Goal: Task Accomplishment & Management: Use online tool/utility

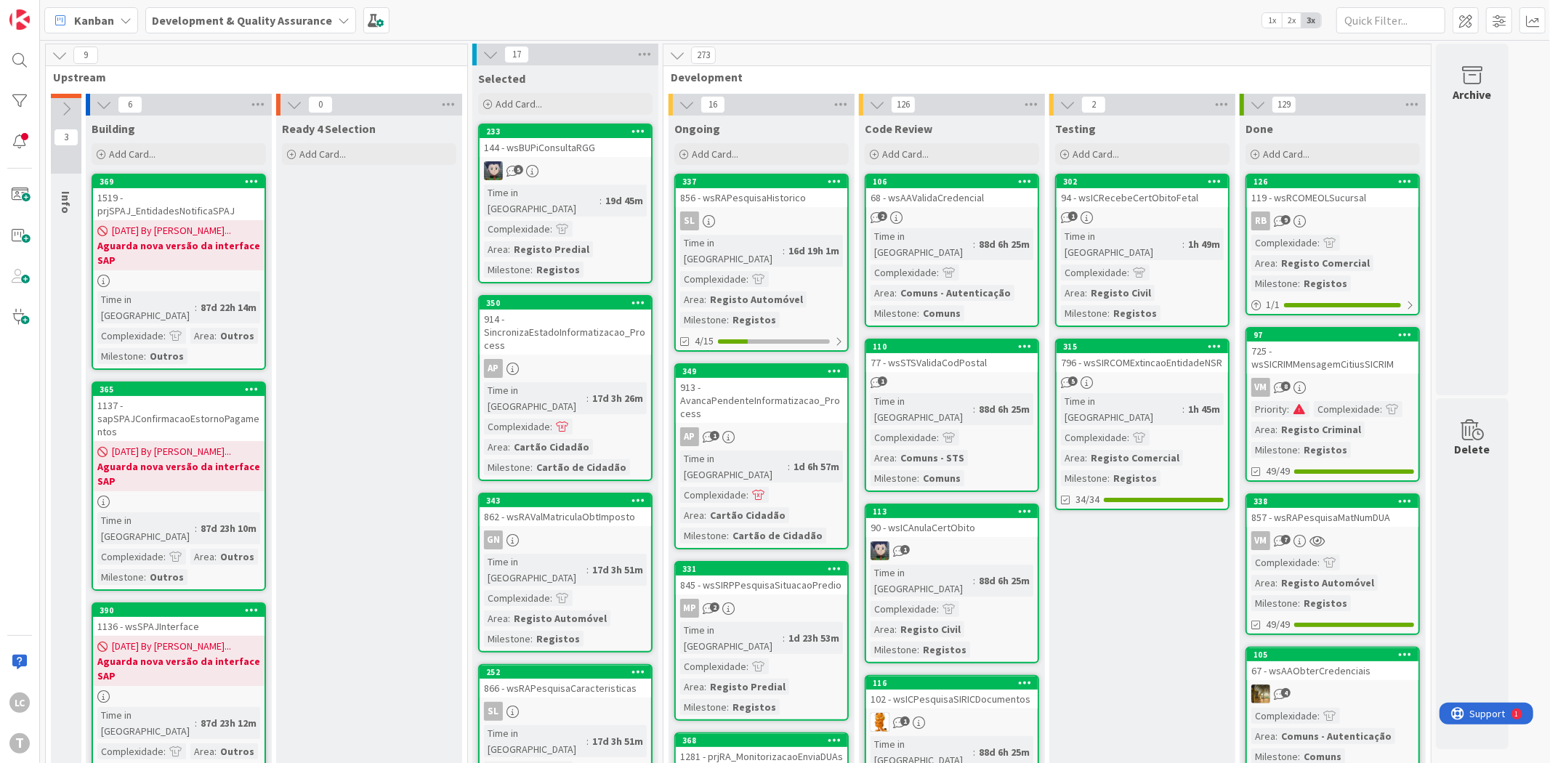
click at [1183, 353] on div "796 - wsSIRCOMExtincaoEntidadeNSR" at bounding box center [1141, 362] width 171 height 19
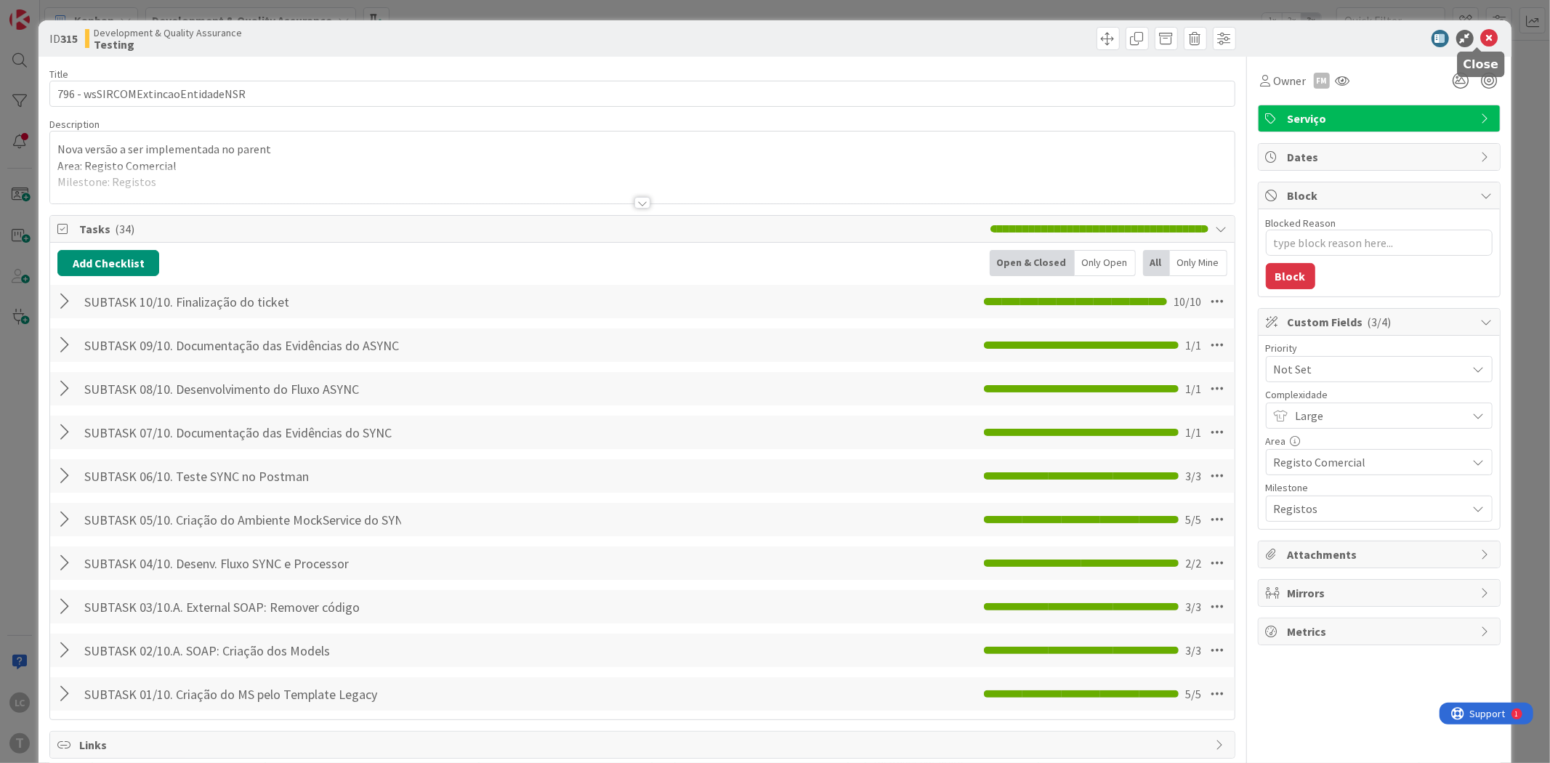
click at [1481, 36] on icon at bounding box center [1489, 38] width 17 height 17
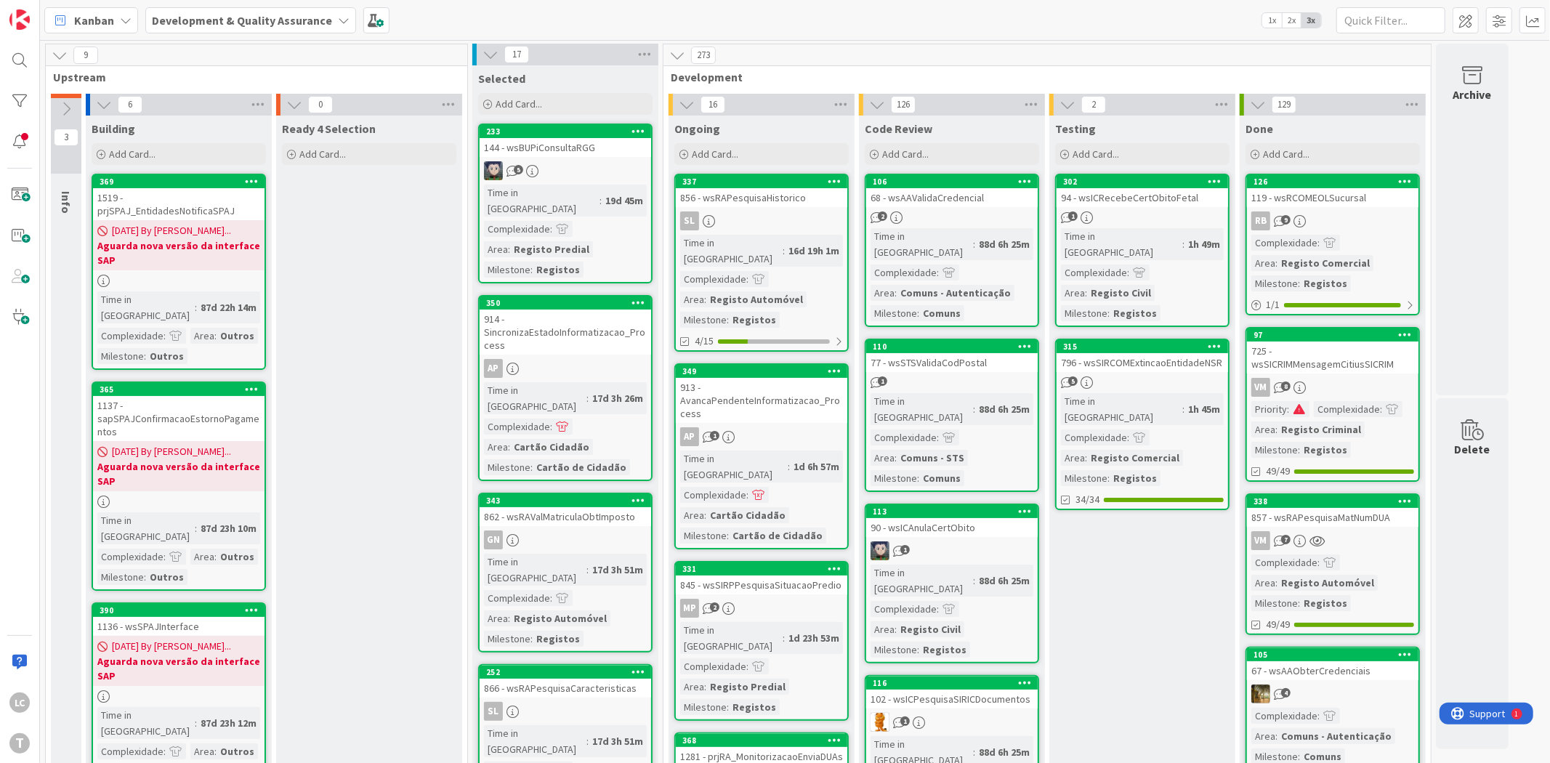
click at [1163, 199] on div "94 - wsICRecebeCertObitoFetal" at bounding box center [1141, 197] width 171 height 19
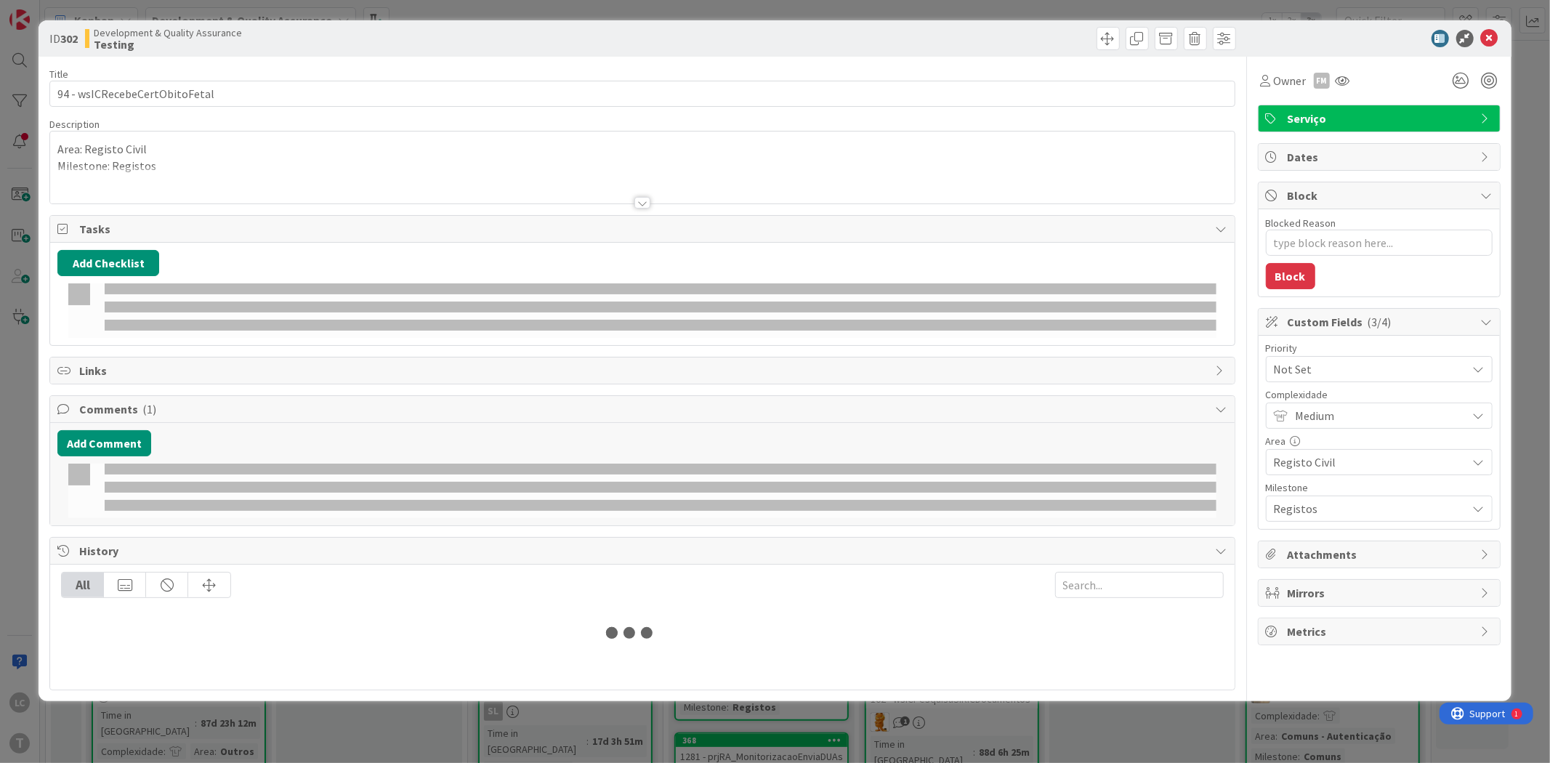
type textarea "x"
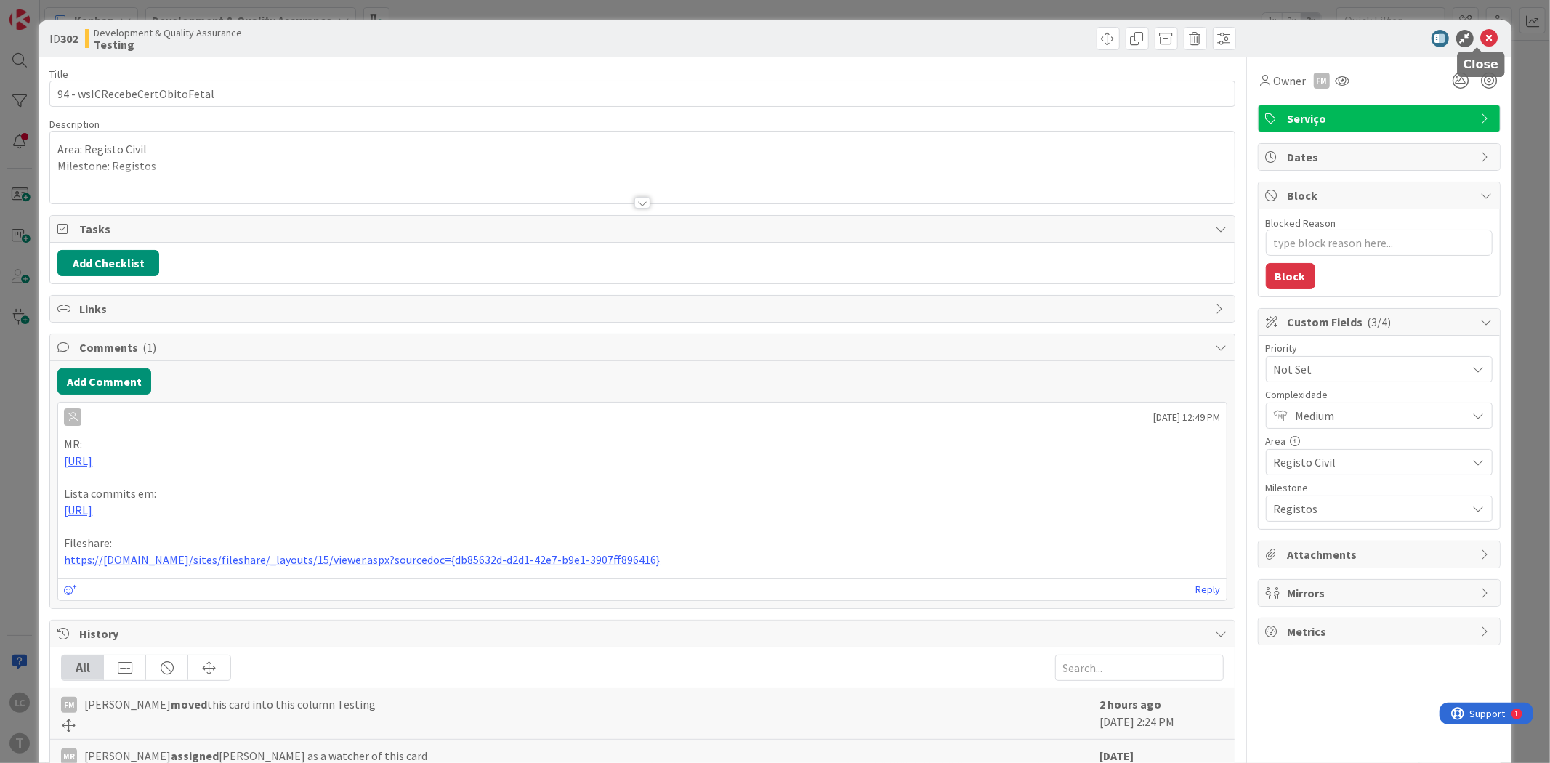
click at [1481, 37] on icon at bounding box center [1489, 38] width 17 height 17
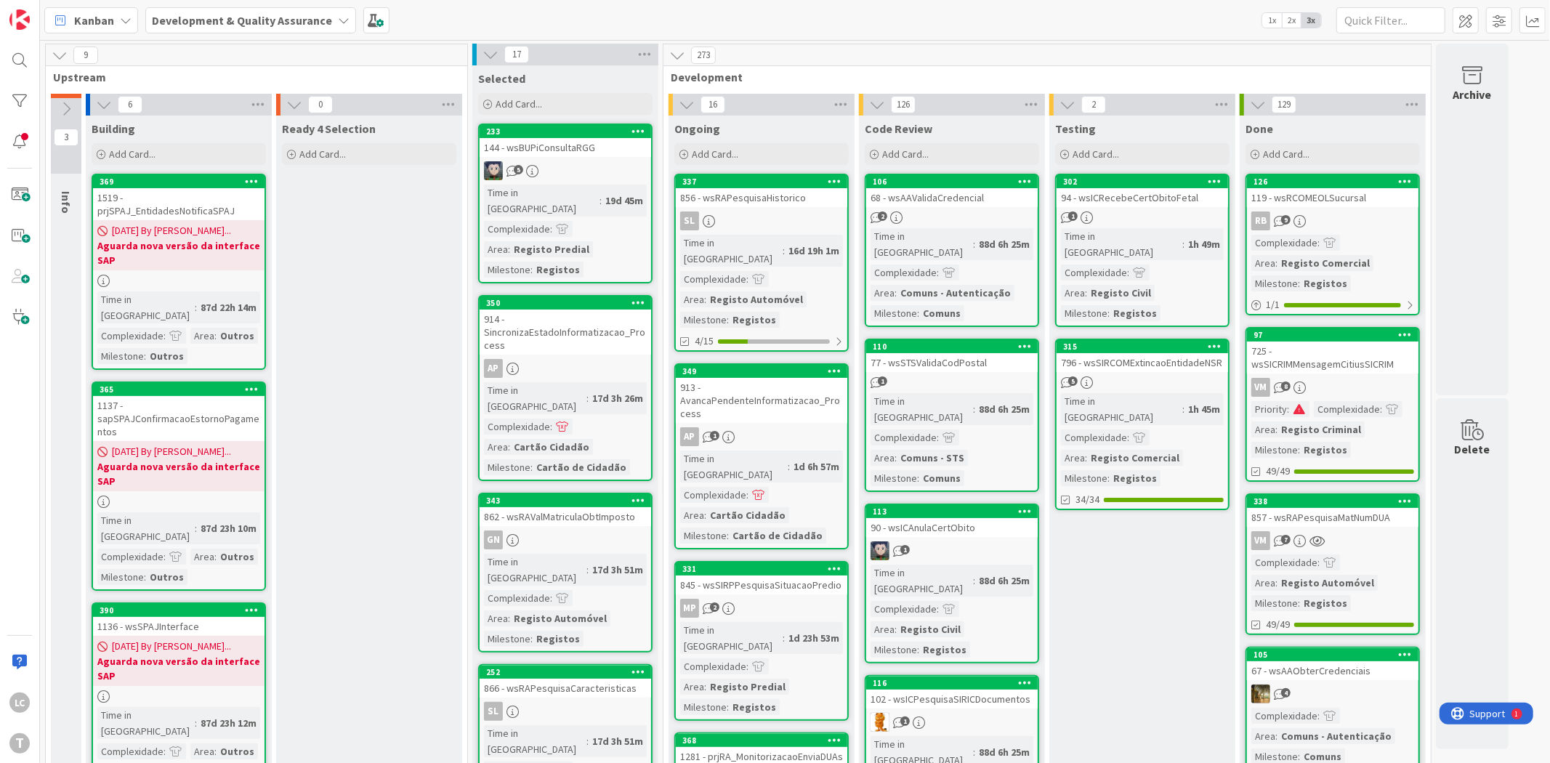
click at [1178, 129] on div "Testing" at bounding box center [1142, 128] width 174 height 15
click at [23, 102] on div at bounding box center [19, 100] width 29 height 29
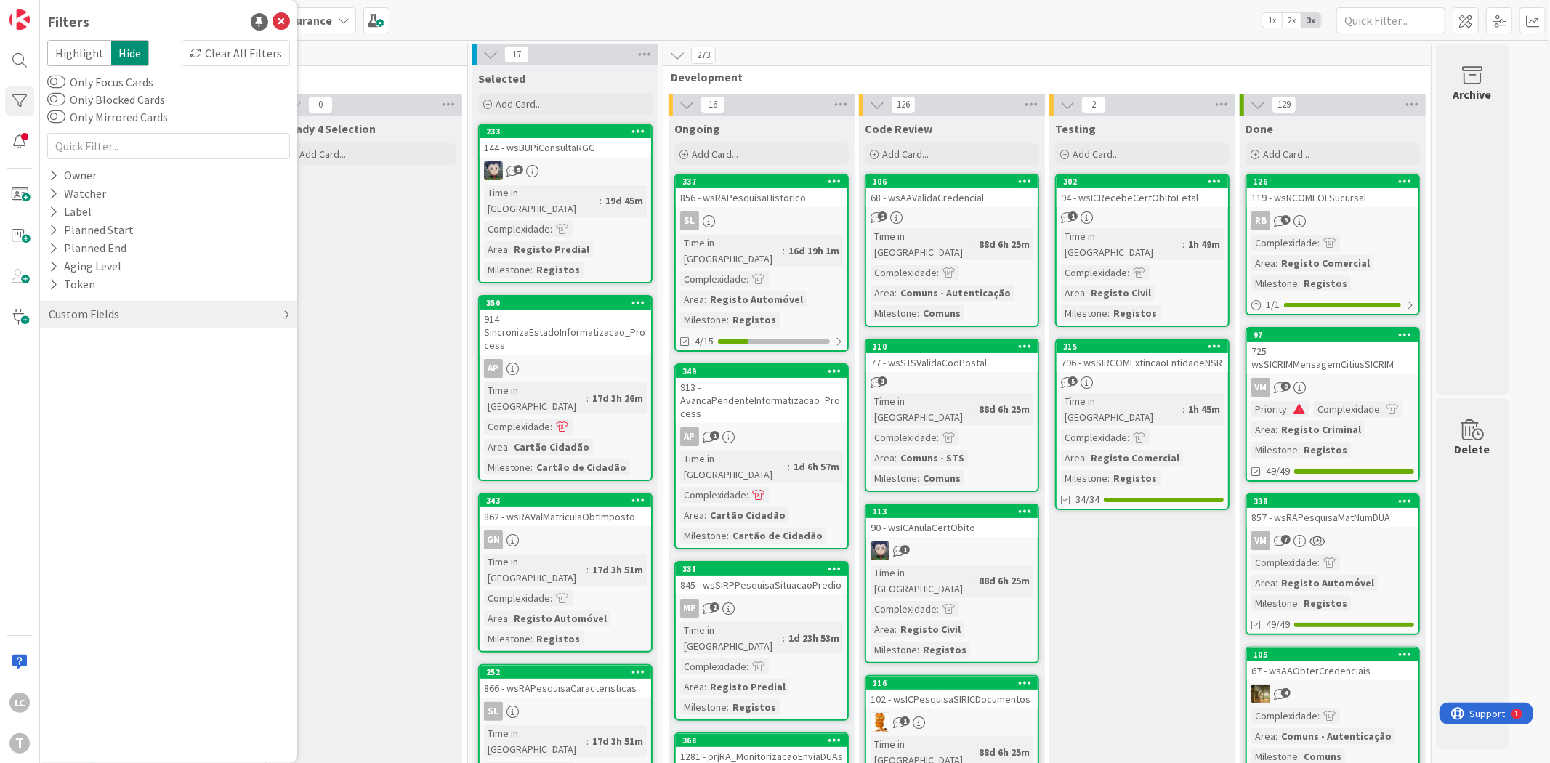
click at [121, 313] on div "Custom Fields" at bounding box center [168, 314] width 257 height 27
click at [66, 344] on button "Priority" at bounding box center [75, 344] width 57 height 18
click at [74, 365] on span at bounding box center [76, 366] width 17 height 12
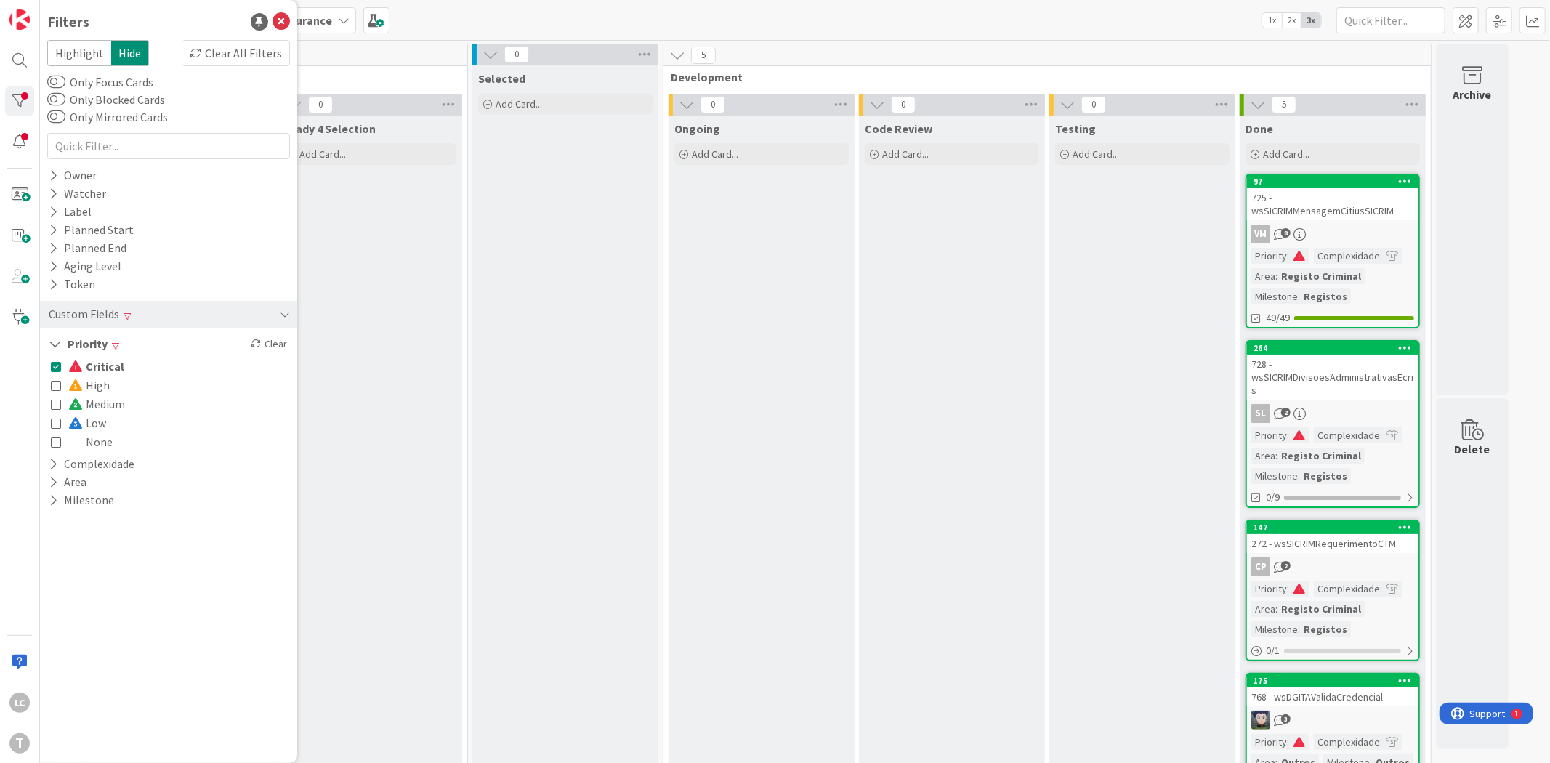
click at [74, 365] on span at bounding box center [76, 366] width 17 height 12
